Goal: Find specific page/section: Find specific page/section

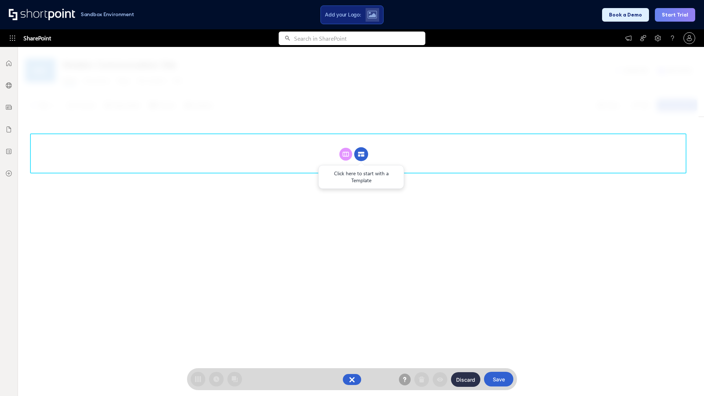
click at [361, 154] on circle at bounding box center [361, 155] width 14 height 14
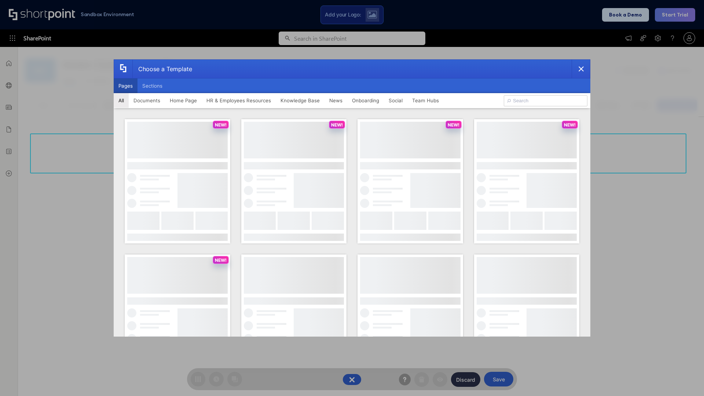
click at [125, 86] on button "Pages" at bounding box center [126, 86] width 24 height 15
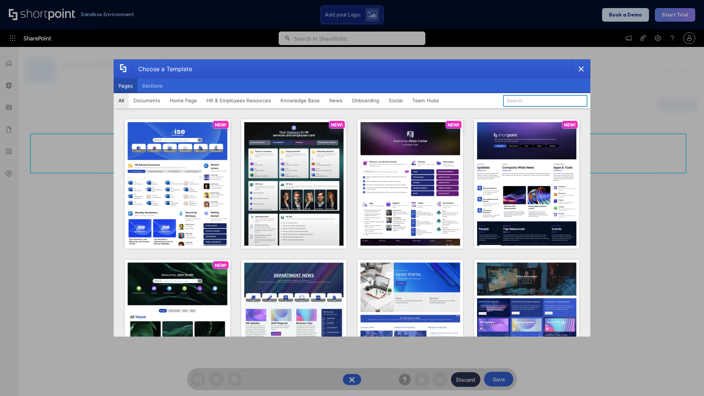
type input "HR 11"
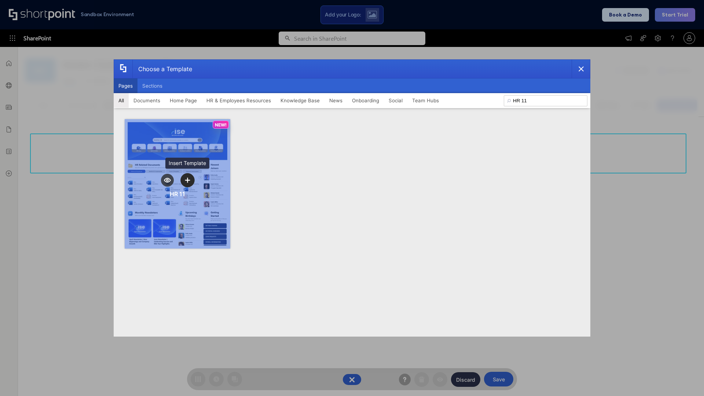
click at [187, 180] on icon "template selector" at bounding box center [187, 180] width 5 height 5
